Goal: Transaction & Acquisition: Purchase product/service

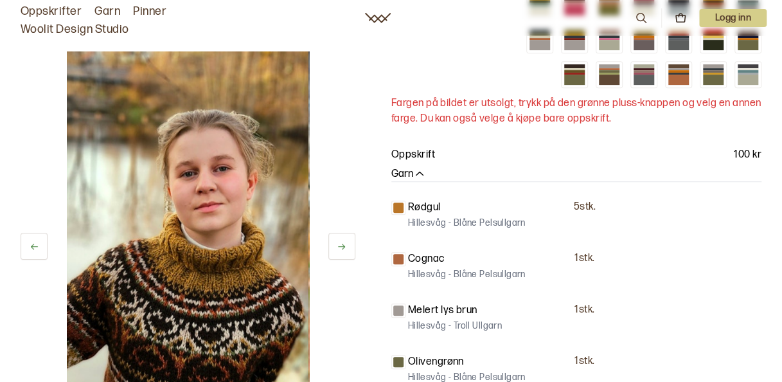
scroll to position [128, 0]
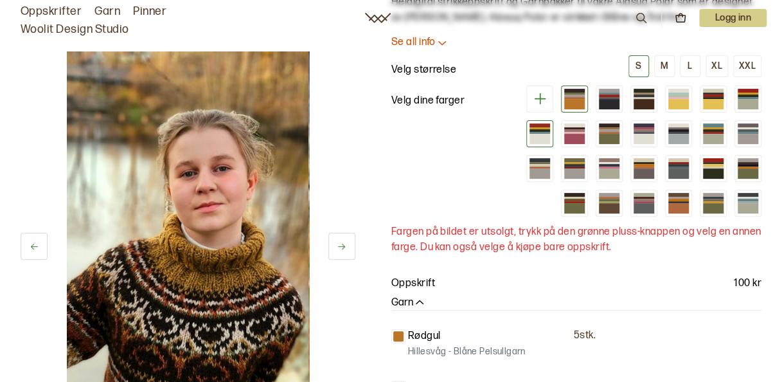
click at [540, 135] on div at bounding box center [539, 139] width 21 height 10
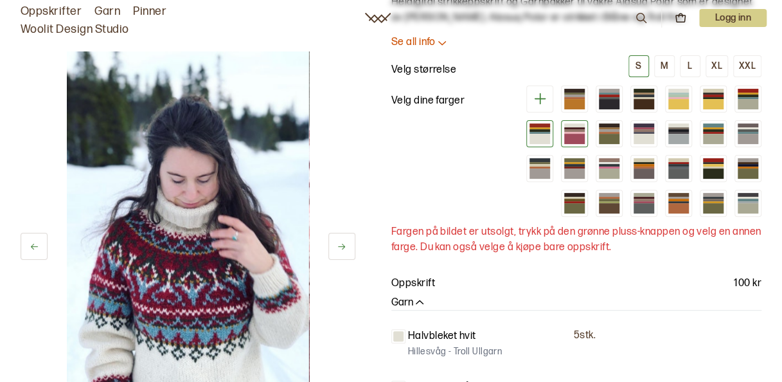
click at [571, 136] on div at bounding box center [574, 139] width 21 height 10
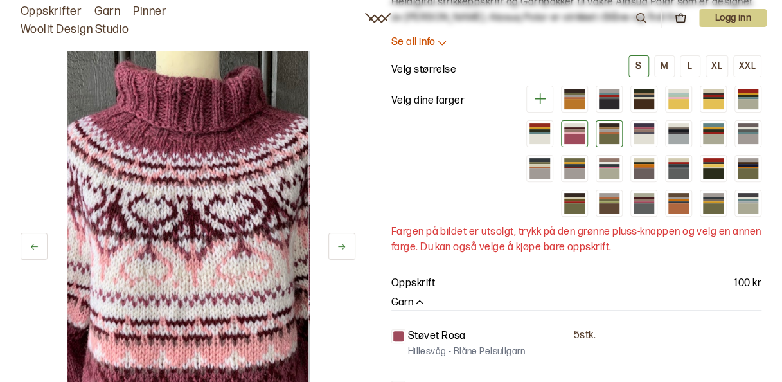
click at [609, 135] on div at bounding box center [609, 139] width 21 height 10
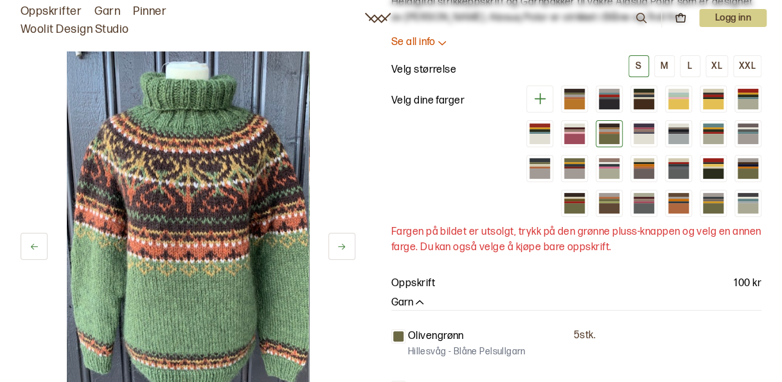
click at [626, 134] on div at bounding box center [637, 150] width 247 height 131
click at [642, 136] on div at bounding box center [643, 139] width 21 height 10
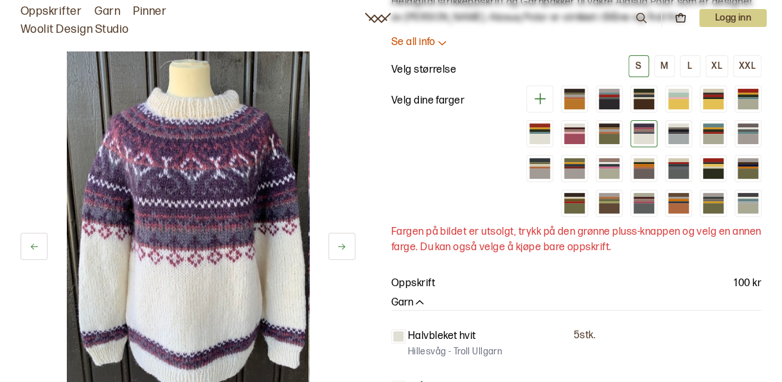
click at [694, 135] on div at bounding box center [637, 150] width 247 height 131
click at [650, 175] on div at bounding box center [643, 173] width 21 height 10
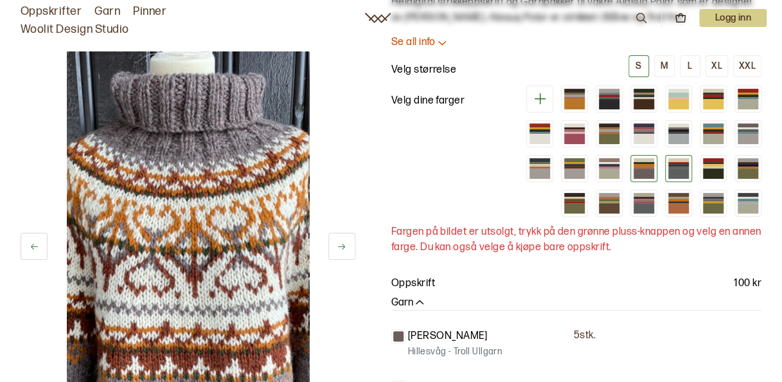
click at [681, 171] on div at bounding box center [678, 173] width 21 height 10
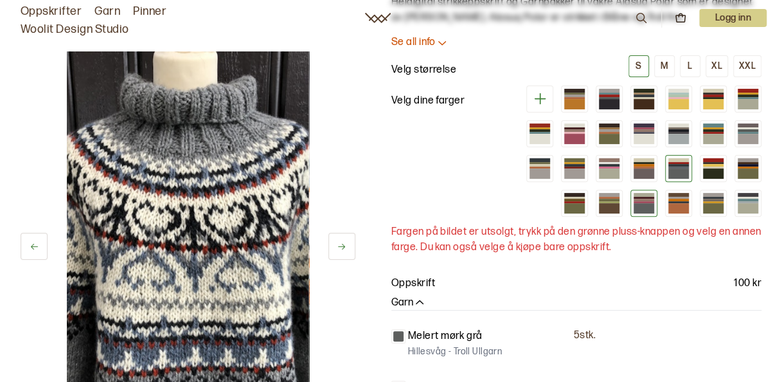
click at [654, 201] on div at bounding box center [643, 202] width 21 height 2
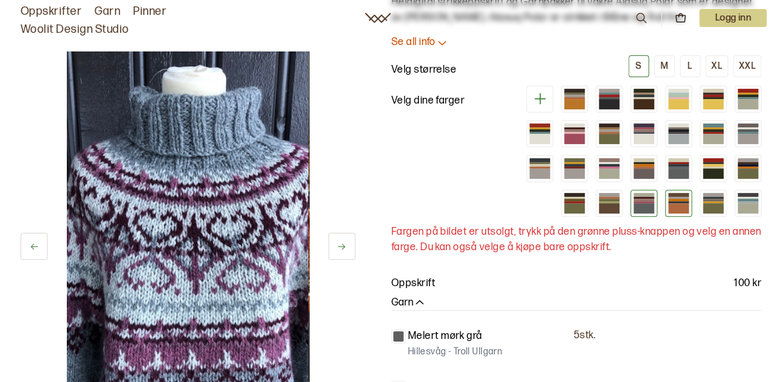
click at [677, 203] on div at bounding box center [678, 208] width 21 height 10
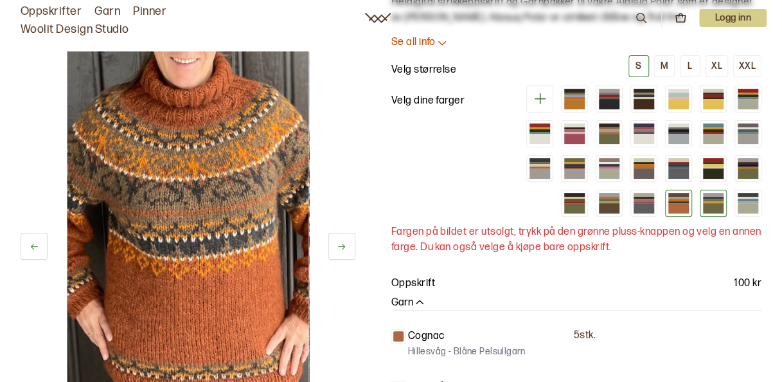
click at [712, 204] on div at bounding box center [713, 208] width 21 height 10
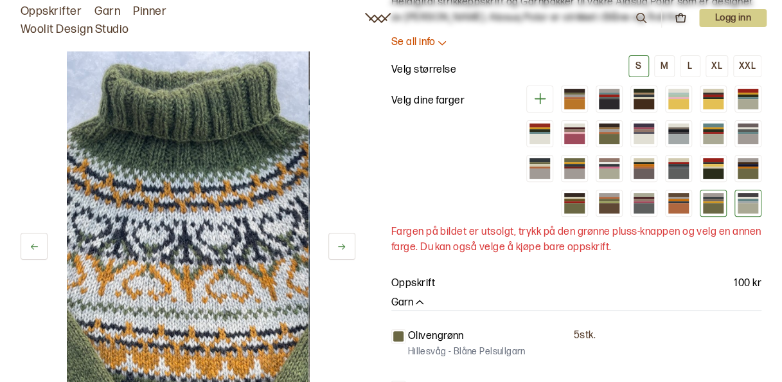
click at [741, 204] on div at bounding box center [747, 208] width 21 height 10
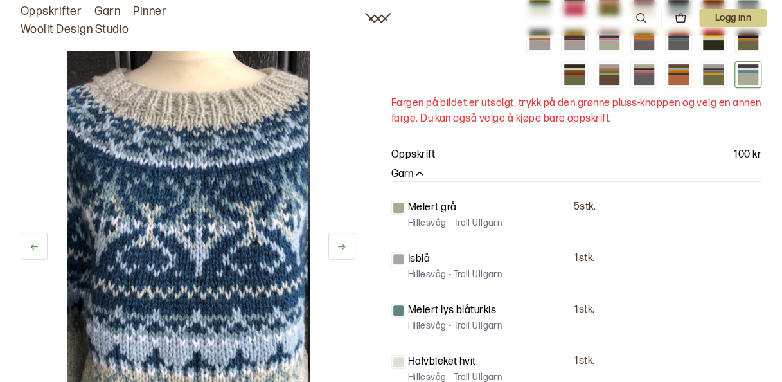
scroll to position [450, 0]
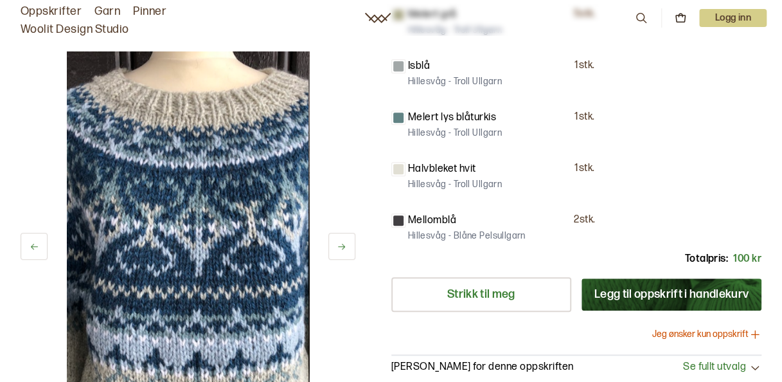
click at [347, 249] on button at bounding box center [341, 246] width 27 height 27
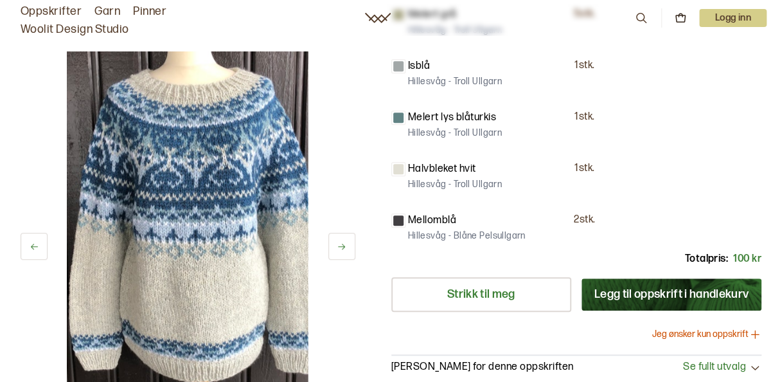
click at [347, 249] on button at bounding box center [341, 246] width 27 height 27
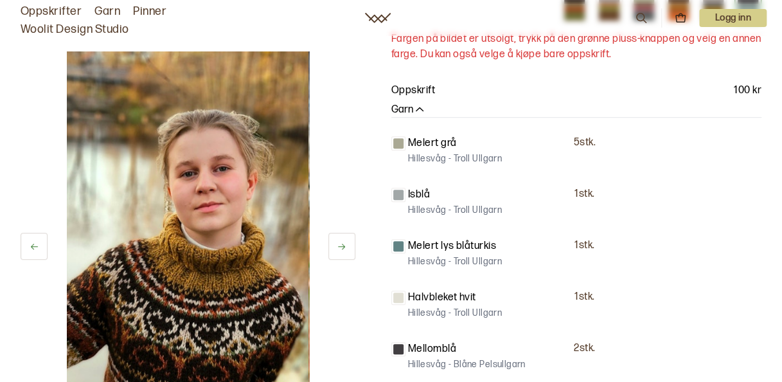
scroll to position [128, 0]
